Goal: Information Seeking & Learning: Compare options

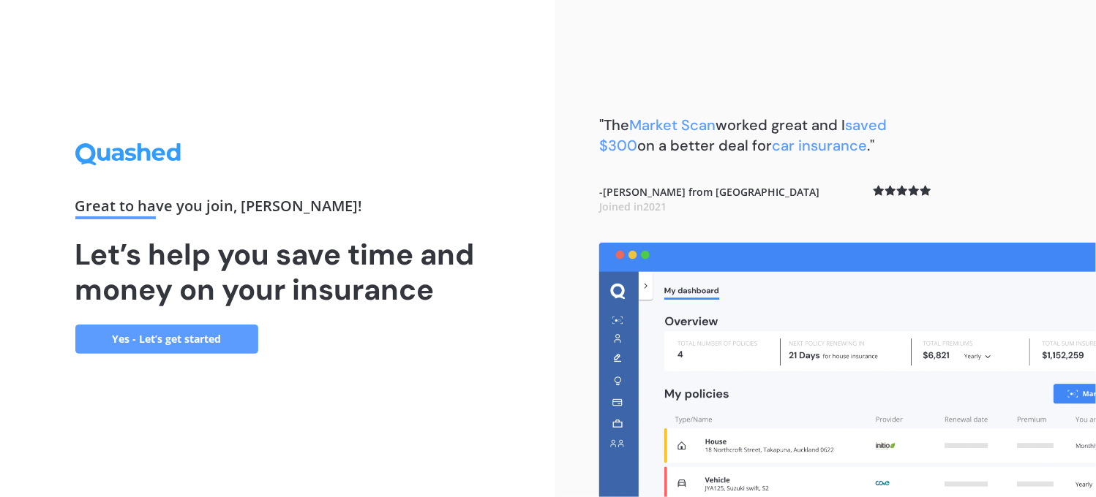
click at [167, 323] on div "Great to have you join , [PERSON_NAME] ! Let’s help you save time and money on …" at bounding box center [277, 248] width 405 height 211
click at [167, 340] on link "Yes - Let’s get started" at bounding box center [166, 339] width 183 height 29
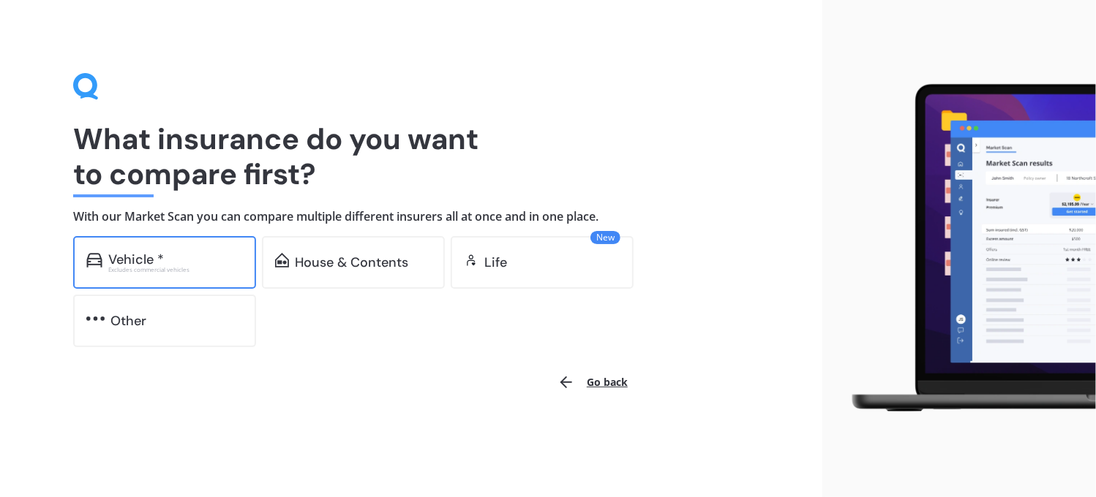
click at [151, 258] on div "Vehicle *" at bounding box center [136, 259] width 56 height 15
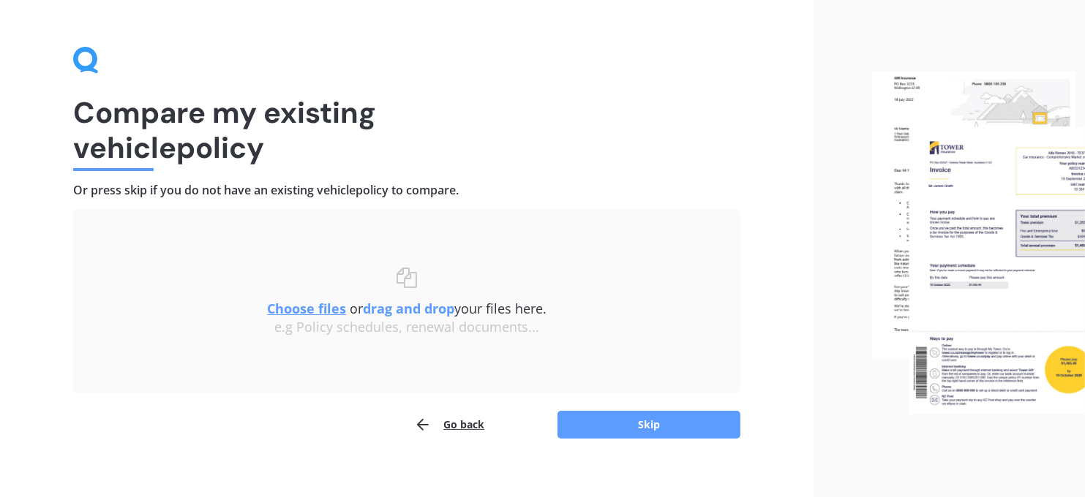
scroll to position [41, 0]
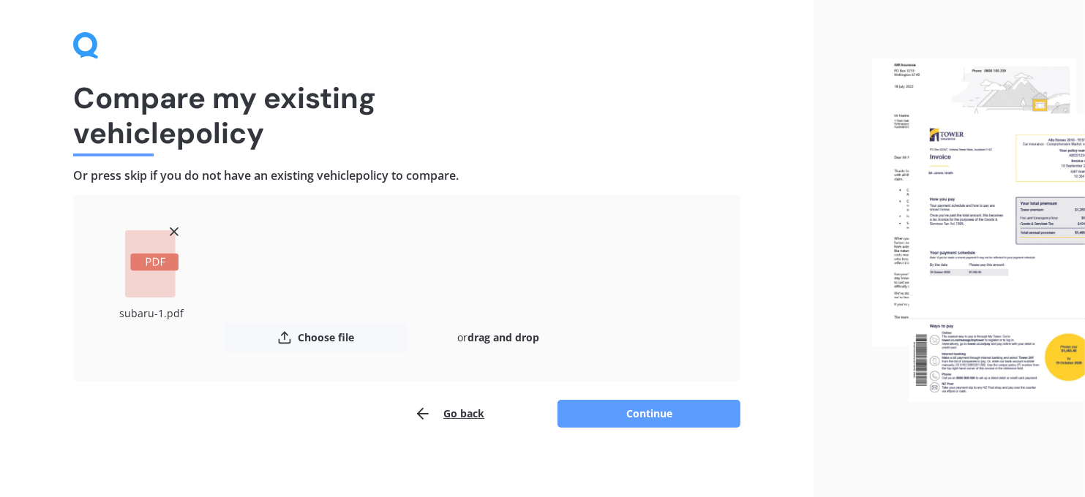
click at [173, 229] on line at bounding box center [173, 231] width 7 height 7
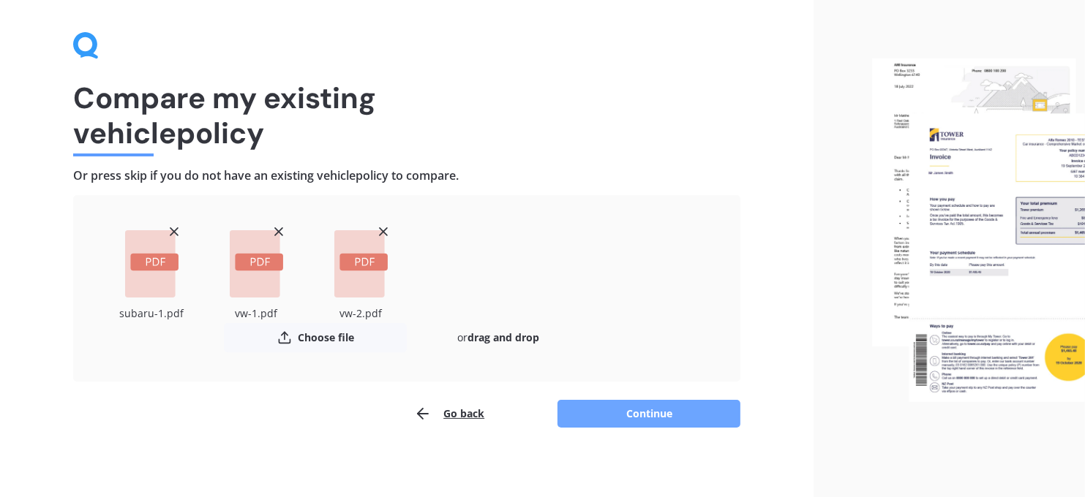
click at [639, 412] on button "Continue" at bounding box center [648, 414] width 183 height 28
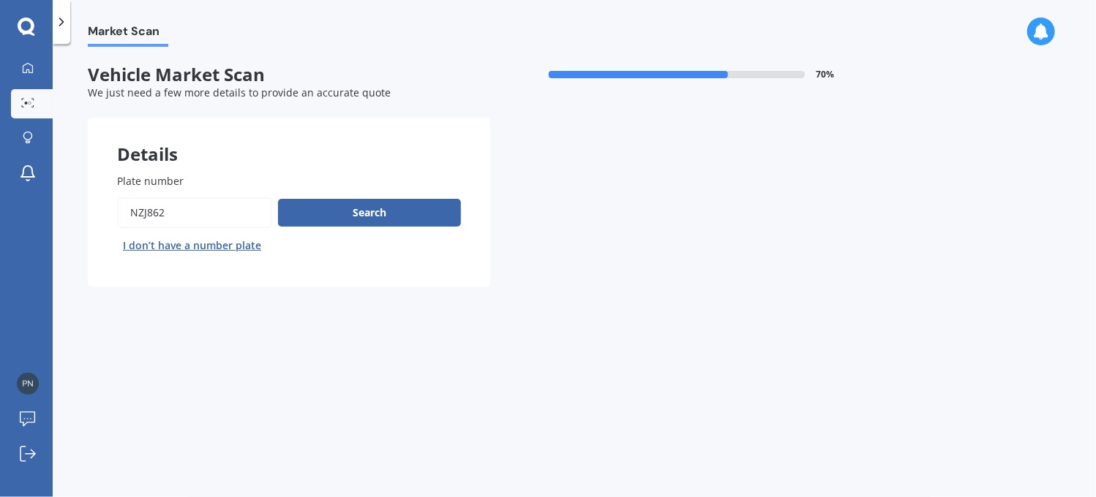
click at [161, 215] on input "Plate number" at bounding box center [194, 212] width 155 height 31
click at [319, 211] on button "Search" at bounding box center [369, 213] width 183 height 28
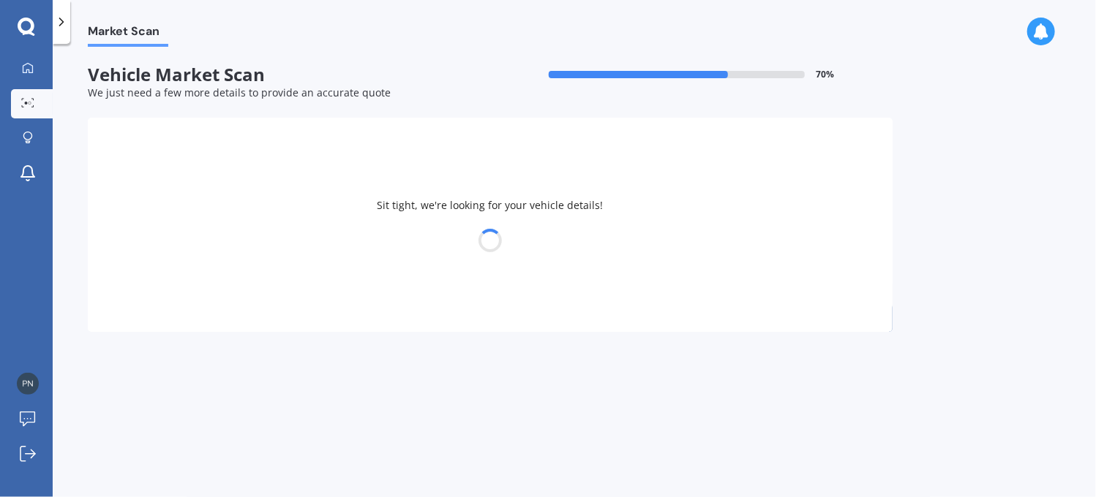
select select "VOLKSWAGEN"
select select "GOLF"
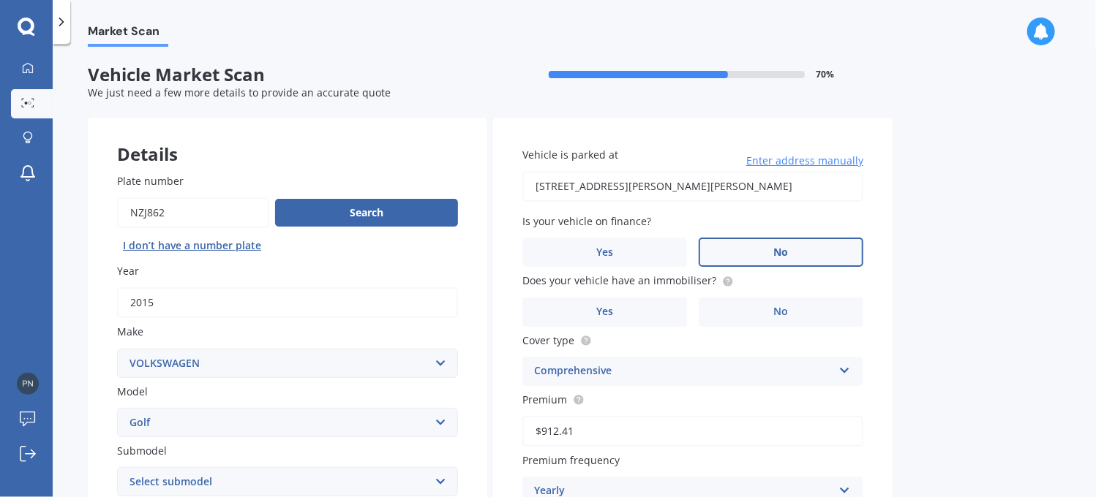
click at [766, 253] on label "No" at bounding box center [780, 252] width 165 height 29
click at [0, 0] on input "No" at bounding box center [0, 0] width 0 height 0
click at [583, 309] on label "Yes" at bounding box center [604, 312] width 165 height 29
click at [0, 0] on input "Yes" at bounding box center [0, 0] width 0 height 0
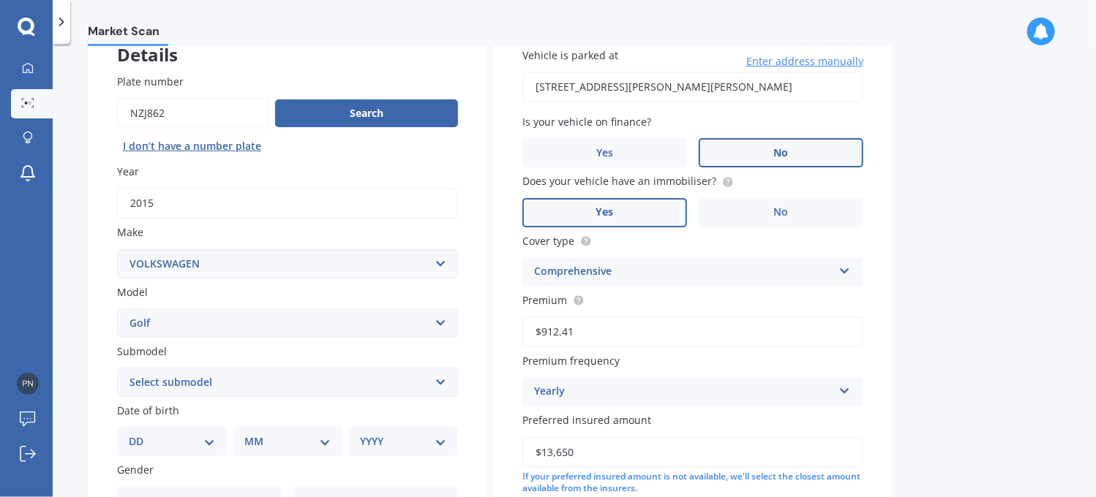
scroll to position [146, 0]
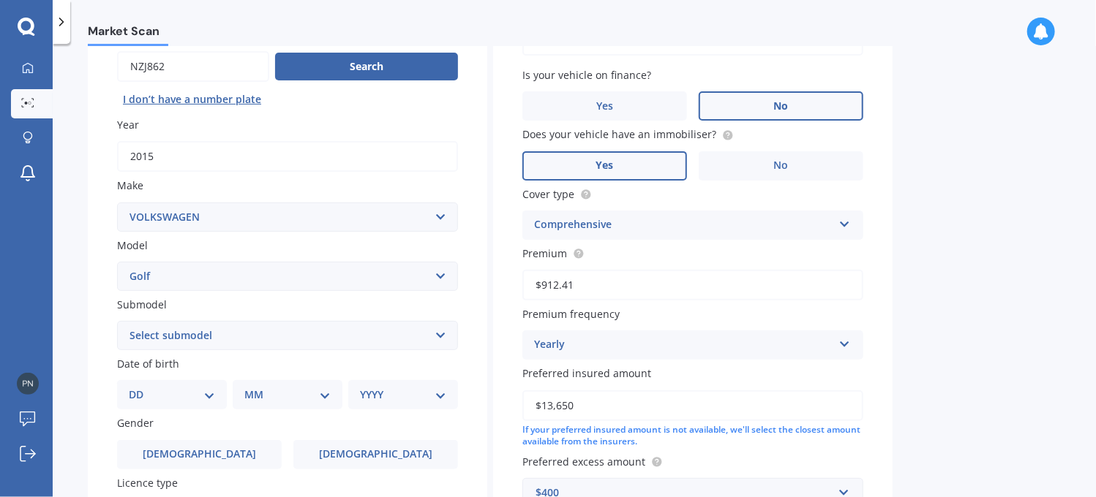
click at [360, 341] on select "Select submodel (All other) 1.4 GT TSI 1.4 TSI 1.6 1.6 FSI 1.6 TSI 1.8 1.9 TDI …" at bounding box center [287, 335] width 341 height 29
select select "1.4 TSI"
click at [117, 321] on select "Select submodel (All other) 1.4 GT TSI 1.4 TSI 1.6 1.6 FSI 1.6 TSI 1.8 1.9 TDI …" at bounding box center [287, 335] width 341 height 29
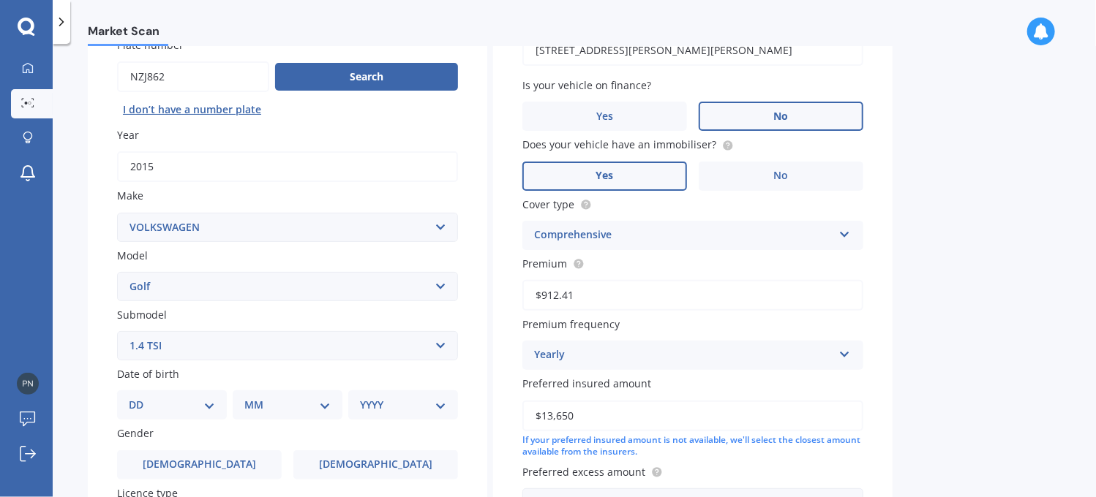
scroll to position [0, 0]
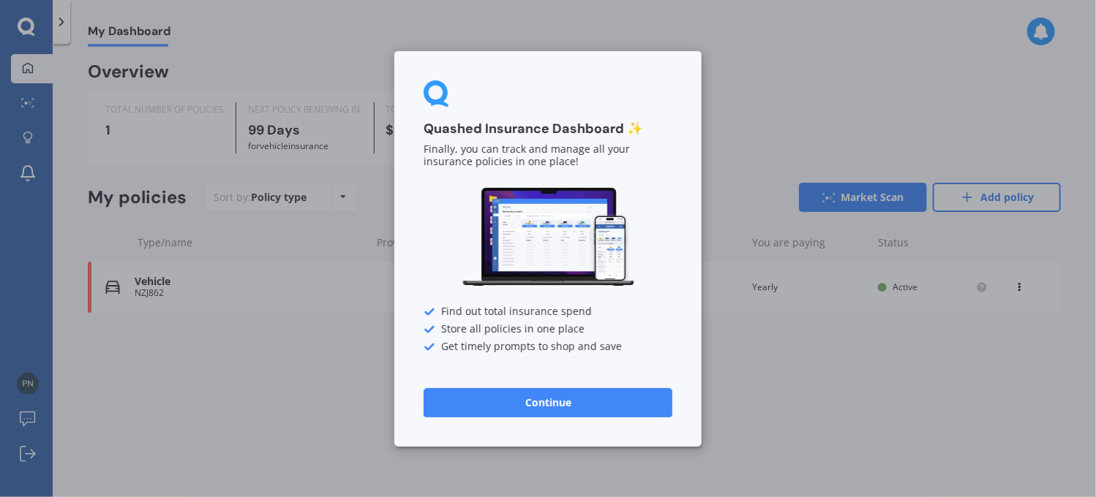
click at [448, 410] on button "Continue" at bounding box center [547, 402] width 249 height 29
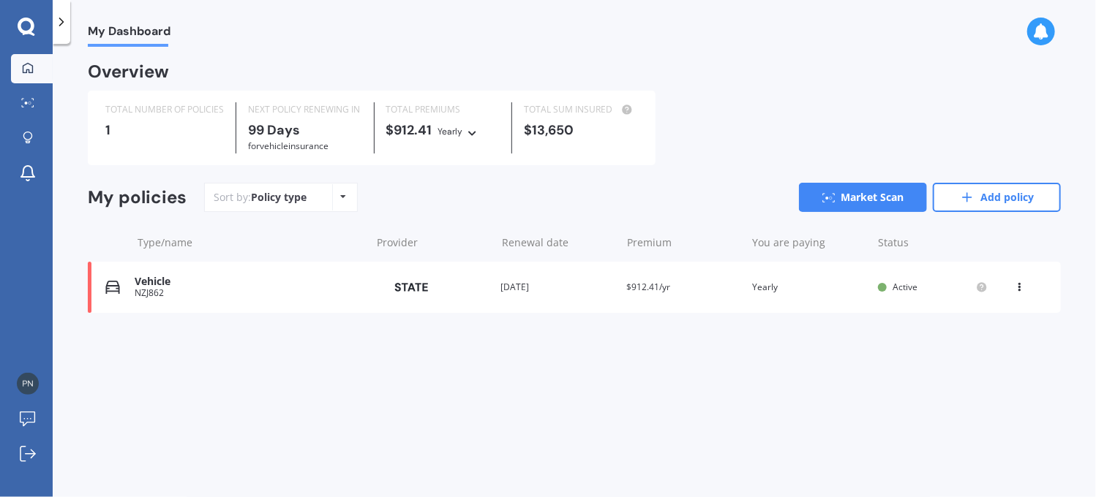
click at [1015, 285] on icon at bounding box center [1019, 284] width 10 height 9
click at [982, 348] on div "Delete" at bounding box center [987, 344] width 145 height 29
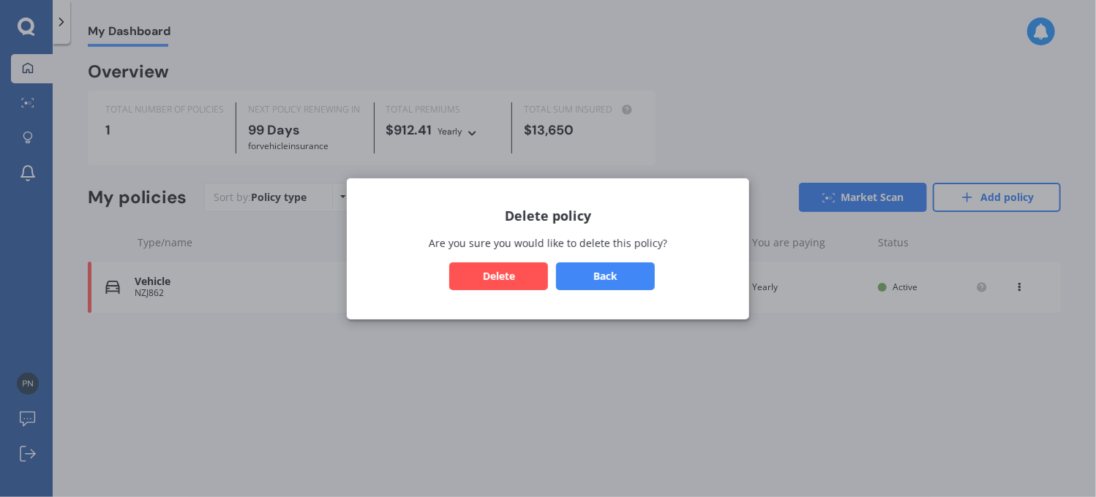
click at [487, 282] on button "Delete" at bounding box center [498, 276] width 99 height 28
